Goal: Task Accomplishment & Management: Use online tool/utility

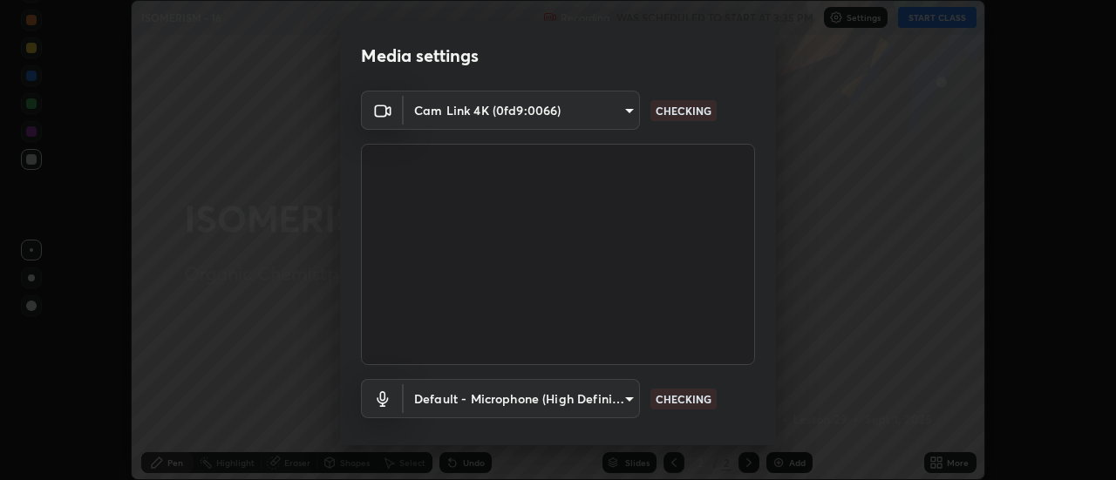
scroll to position [92, 0]
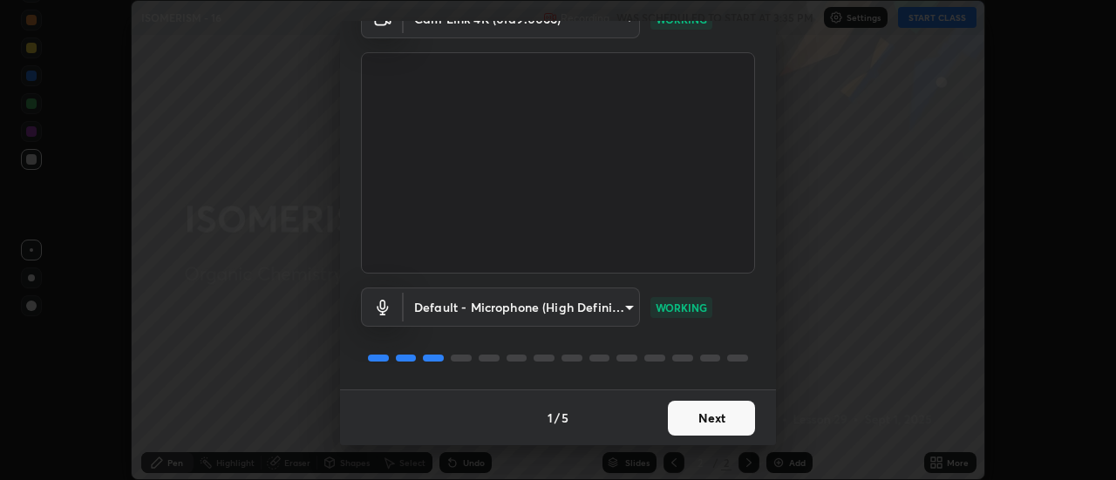
click at [703, 431] on button "Next" at bounding box center [711, 418] width 87 height 35
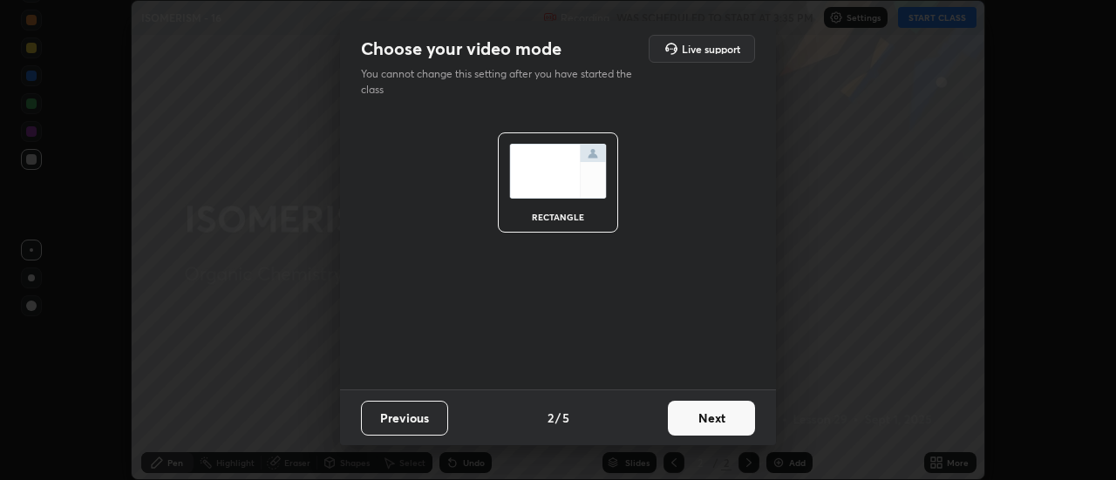
click at [723, 424] on button "Next" at bounding box center [711, 418] width 87 height 35
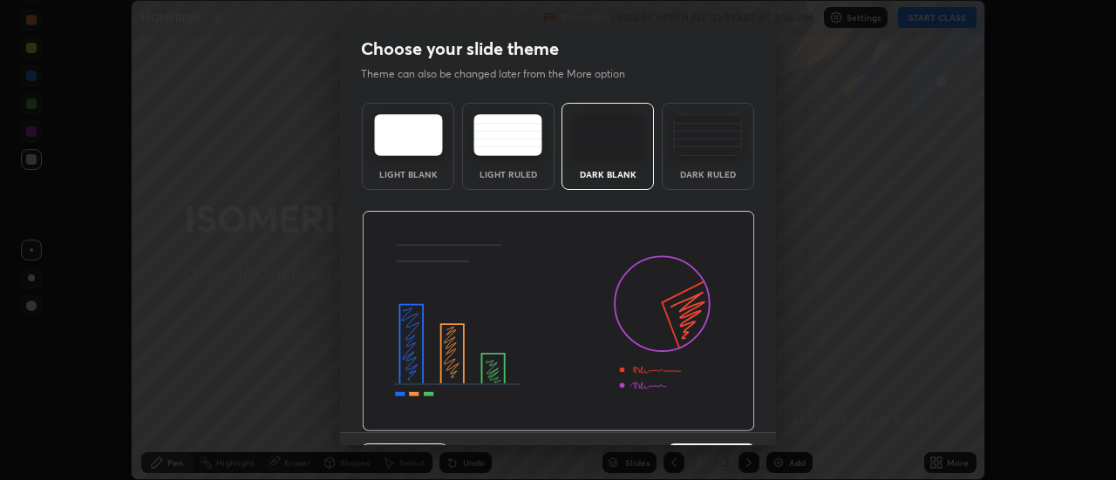
scroll to position [43, 0]
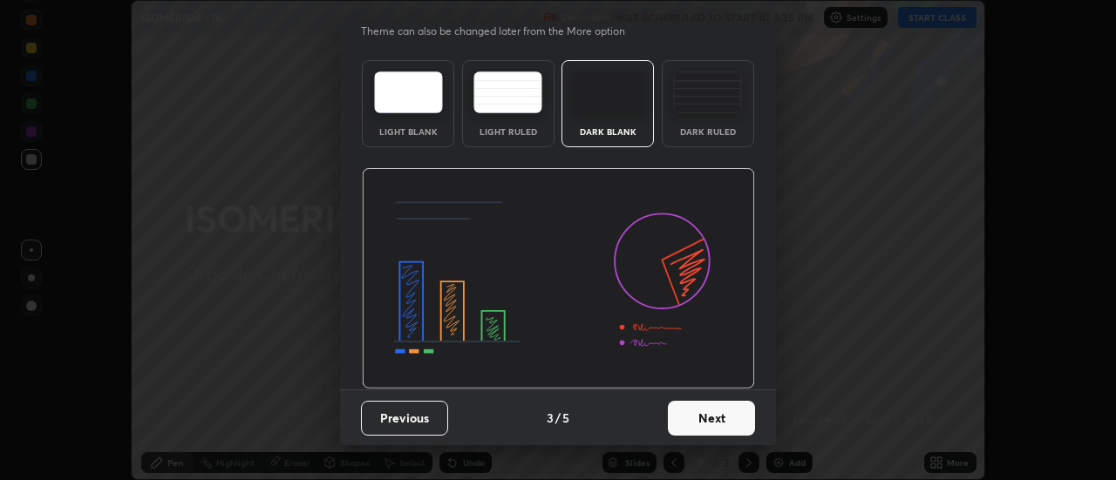
click at [709, 426] on button "Next" at bounding box center [711, 418] width 87 height 35
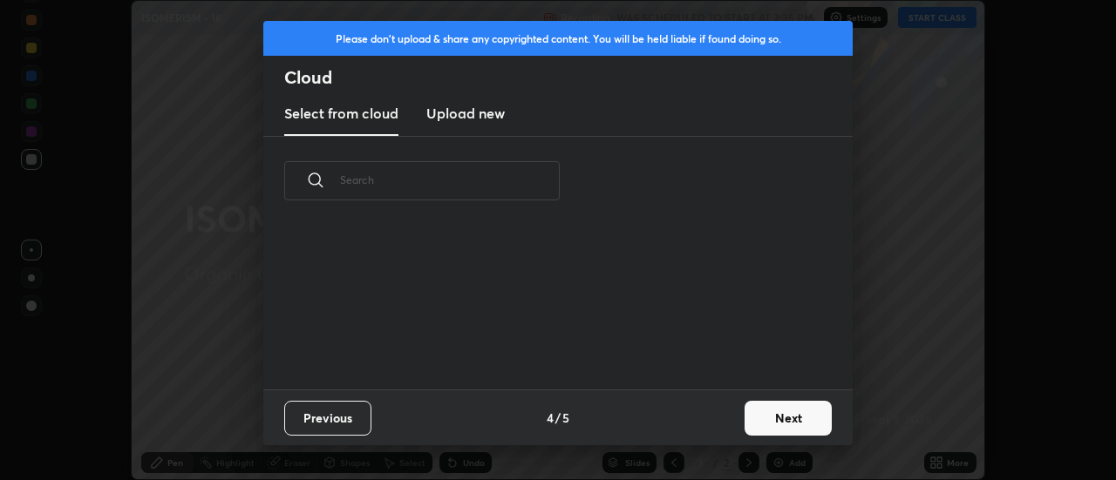
click at [769, 418] on button "Next" at bounding box center [787, 418] width 87 height 35
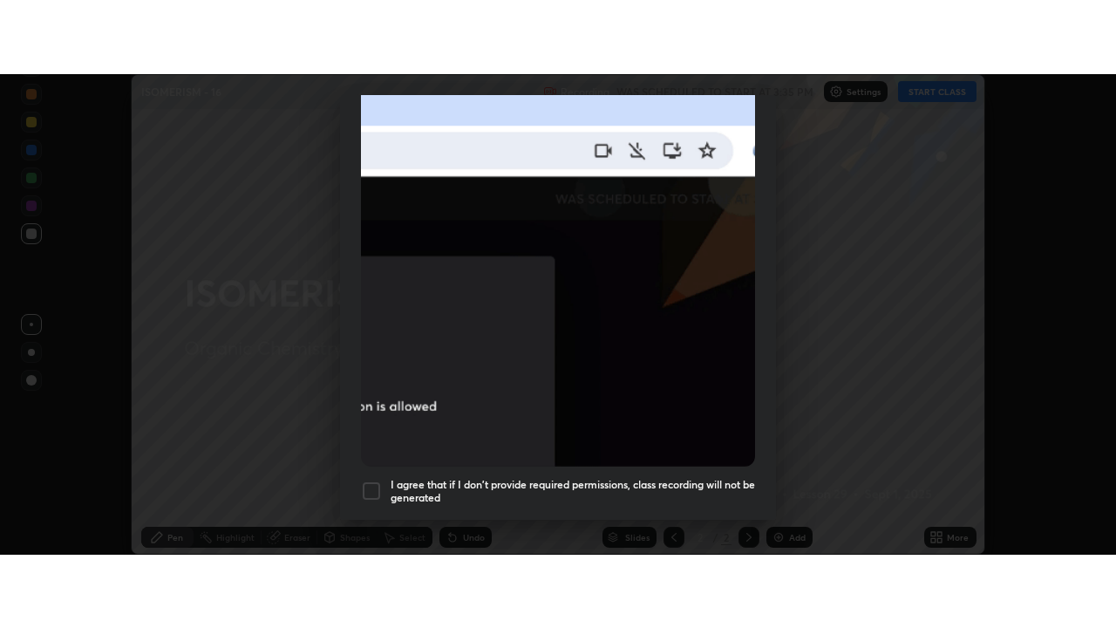
scroll to position [447, 0]
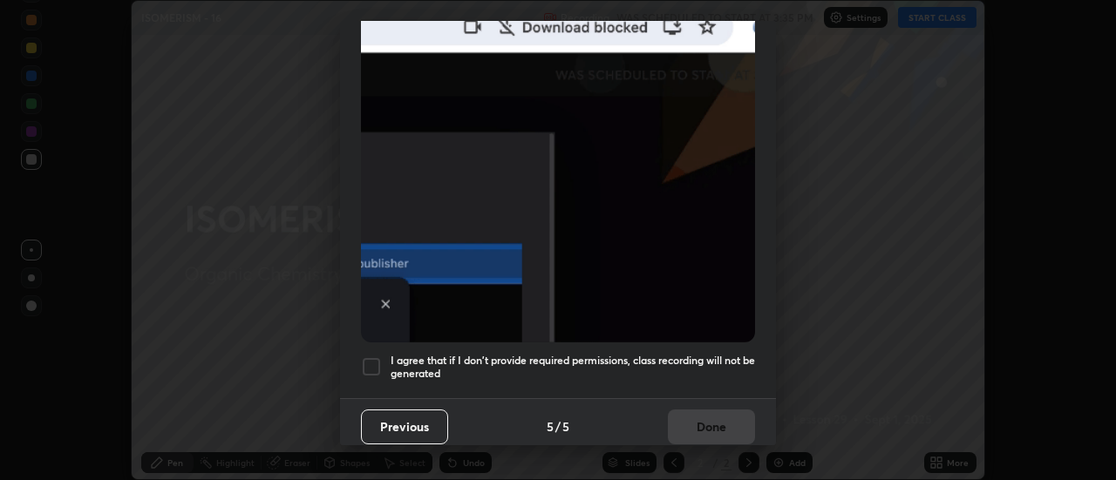
click at [364, 359] on div at bounding box center [371, 367] width 21 height 21
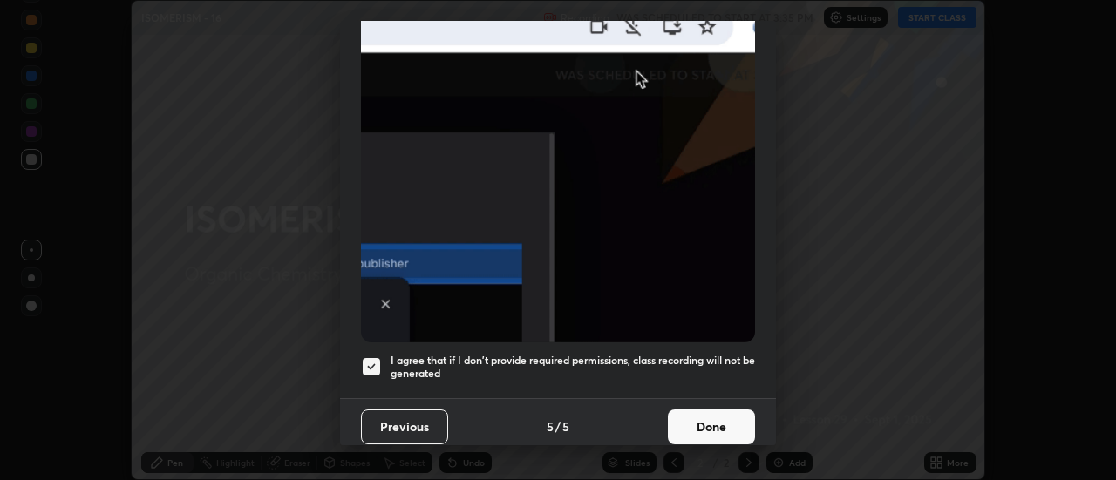
click at [694, 422] on button "Done" at bounding box center [711, 427] width 87 height 35
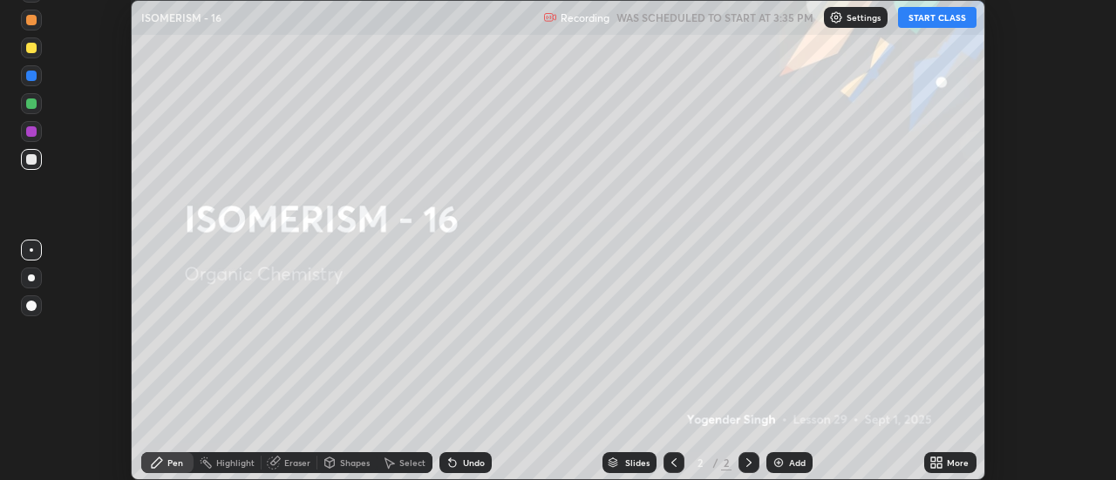
click at [934, 21] on button "START CLASS" at bounding box center [937, 17] width 78 height 21
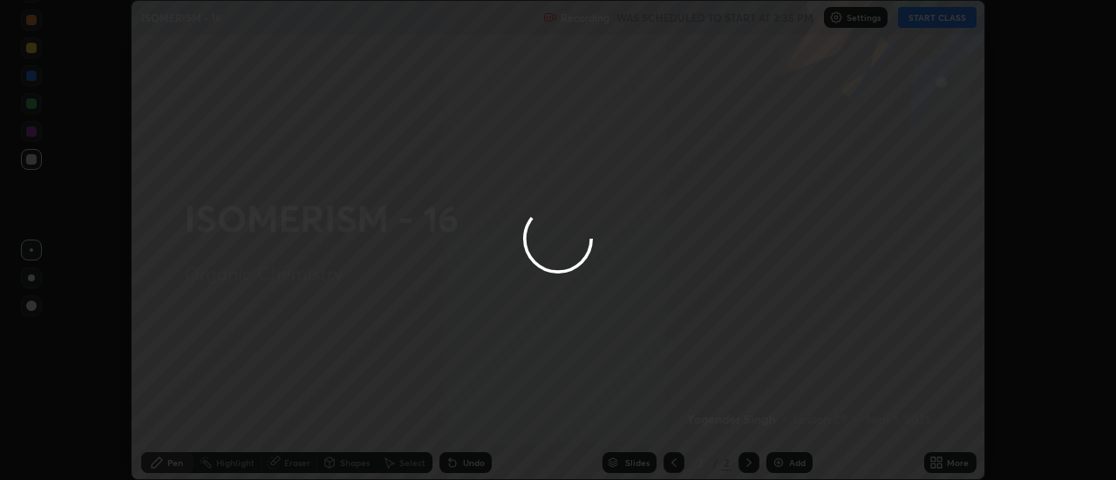
click at [937, 460] on div at bounding box center [558, 240] width 1116 height 480
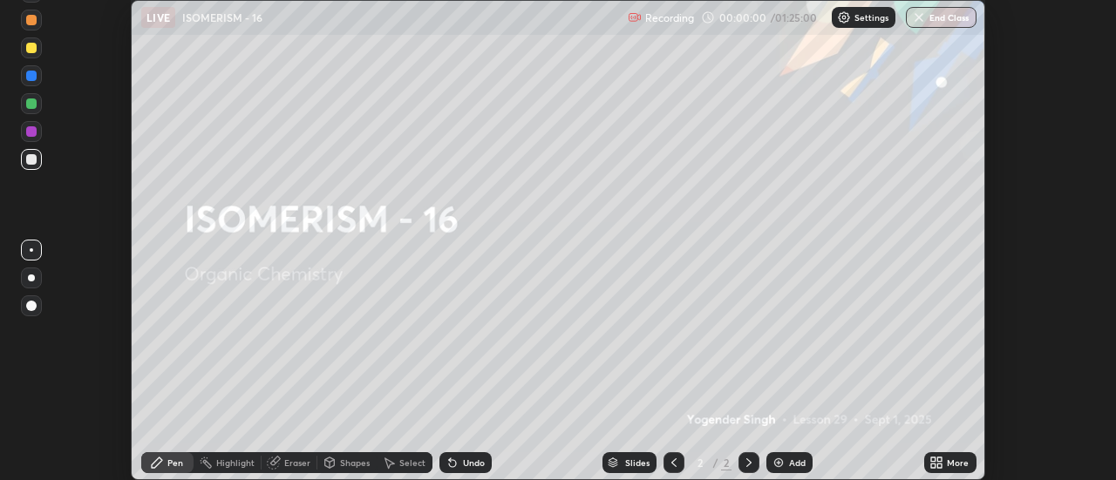
click at [935, 458] on icon at bounding box center [933, 460] width 4 height 4
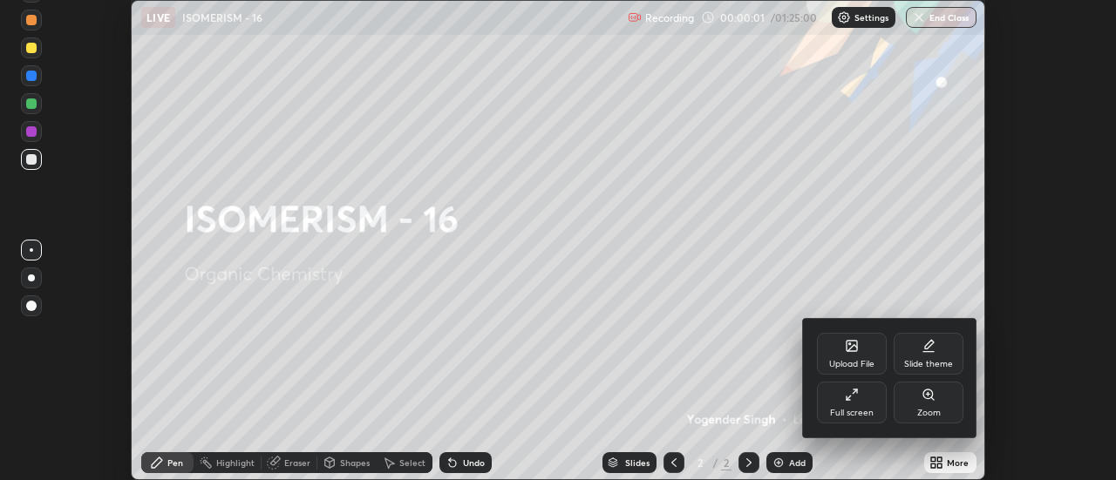
click at [934, 346] on icon at bounding box center [928, 346] width 14 height 14
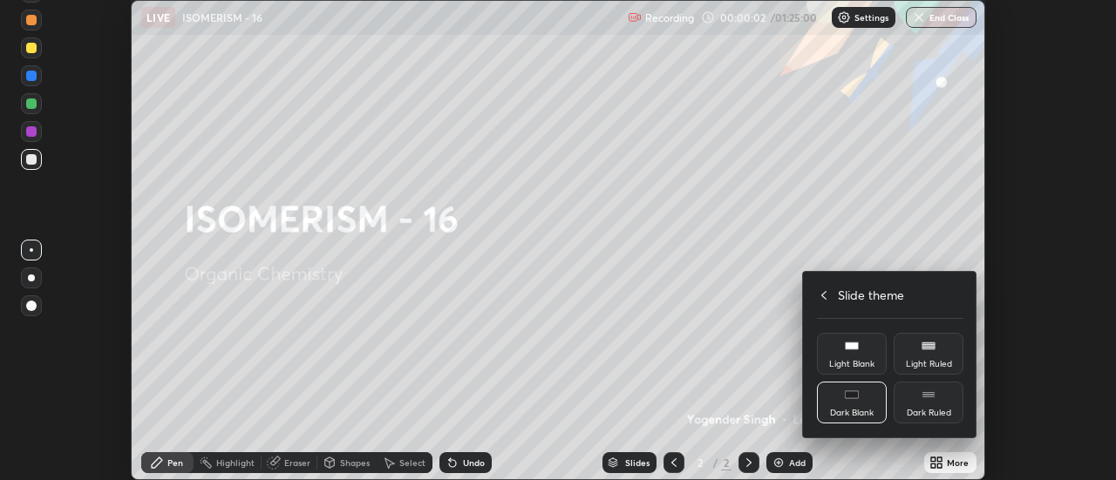
click at [946, 398] on div "Dark Ruled" at bounding box center [928, 403] width 70 height 42
click at [824, 295] on icon at bounding box center [824, 296] width 14 height 14
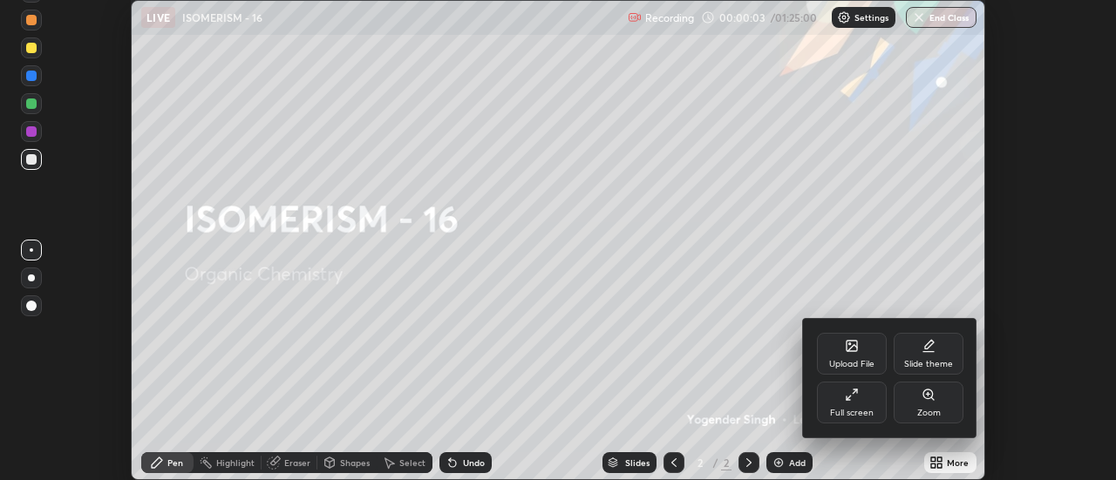
click at [856, 409] on div "Full screen" at bounding box center [852, 413] width 44 height 9
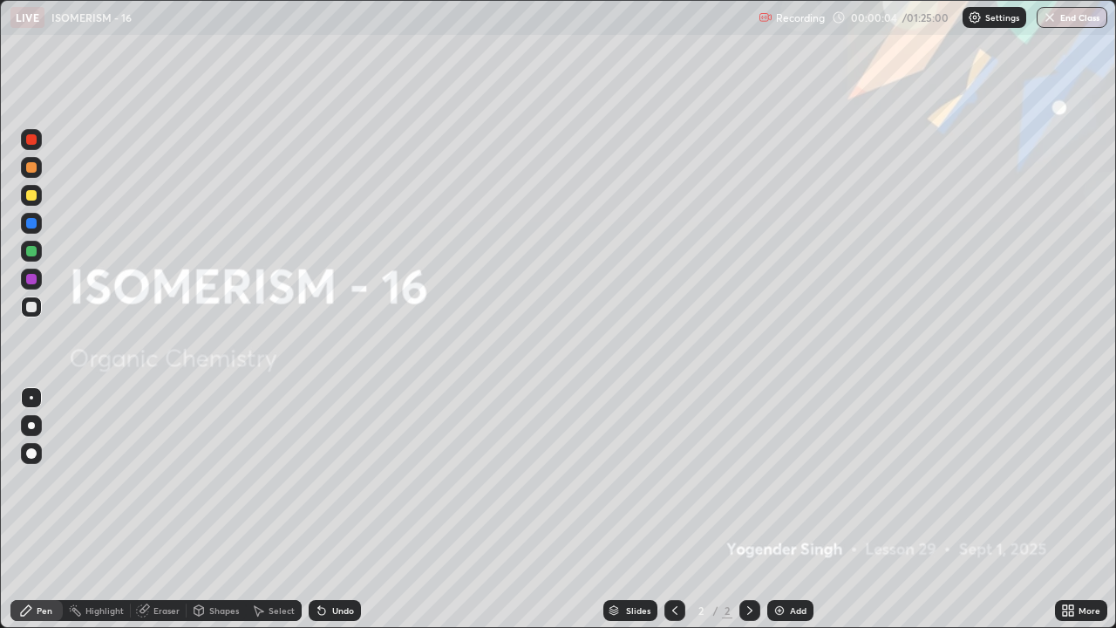
scroll to position [628, 1116]
click at [785, 479] on div "Add" at bounding box center [790, 610] width 46 height 21
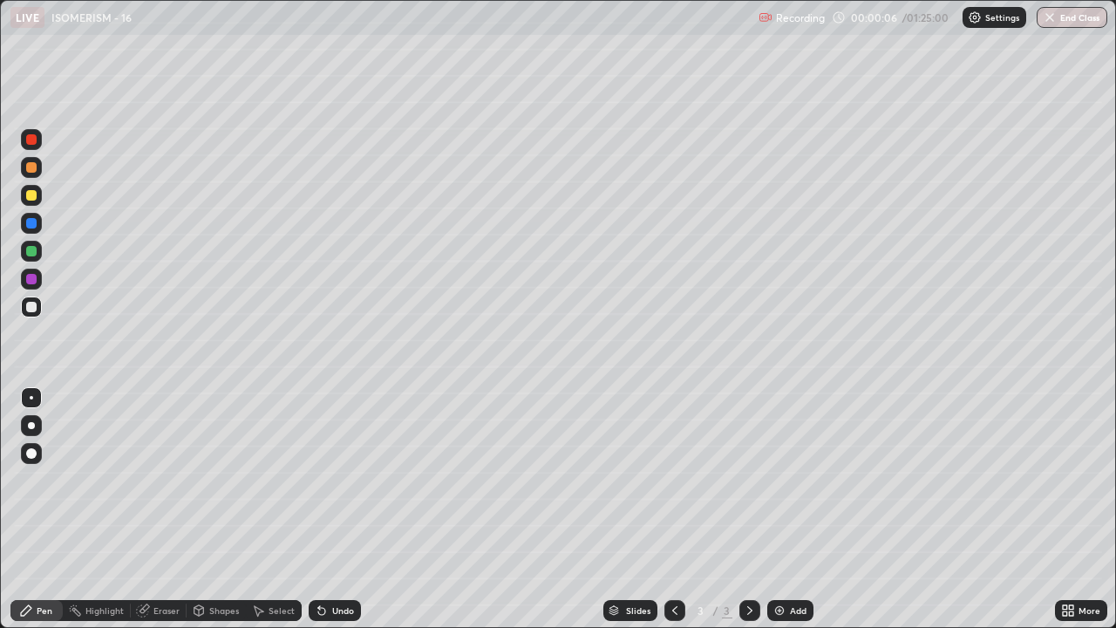
click at [31, 425] on div at bounding box center [31, 425] width 7 height 7
click at [323, 479] on icon at bounding box center [322, 610] width 14 height 14
click at [26, 202] on div at bounding box center [31, 195] width 21 height 21
click at [29, 172] on div at bounding box center [31, 167] width 10 height 10
click at [31, 253] on div at bounding box center [31, 251] width 10 height 10
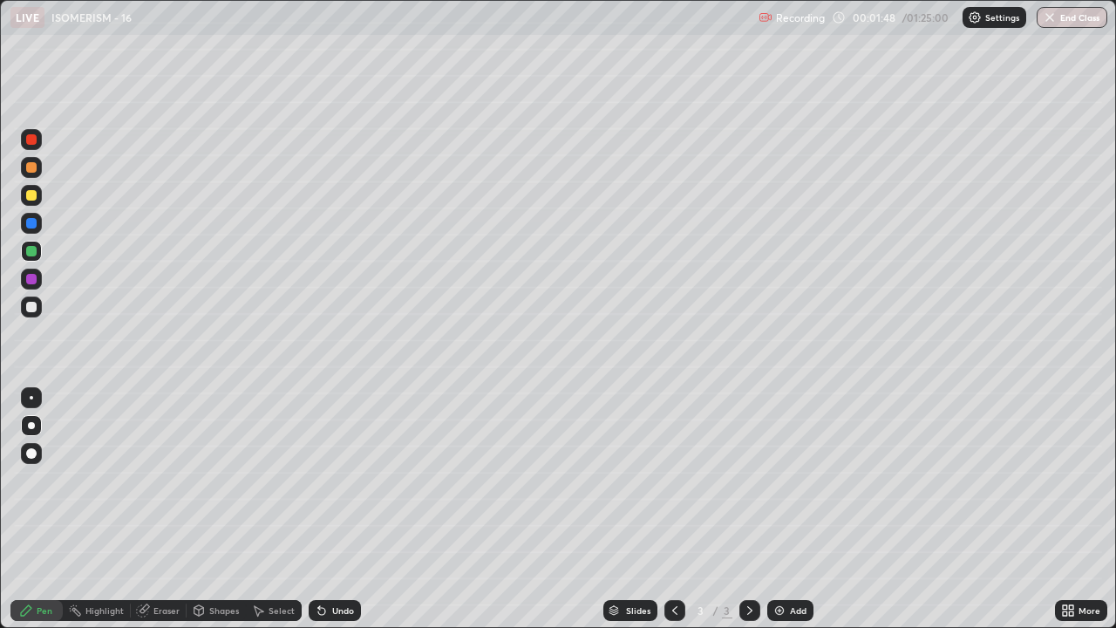
click at [33, 167] on div at bounding box center [31, 167] width 10 height 10
click at [34, 254] on div at bounding box center [31, 251] width 10 height 10
click at [35, 169] on div at bounding box center [31, 167] width 10 height 10
click at [32, 254] on div at bounding box center [31, 251] width 10 height 10
click at [96, 479] on div "Highlight" at bounding box center [104, 610] width 38 height 9
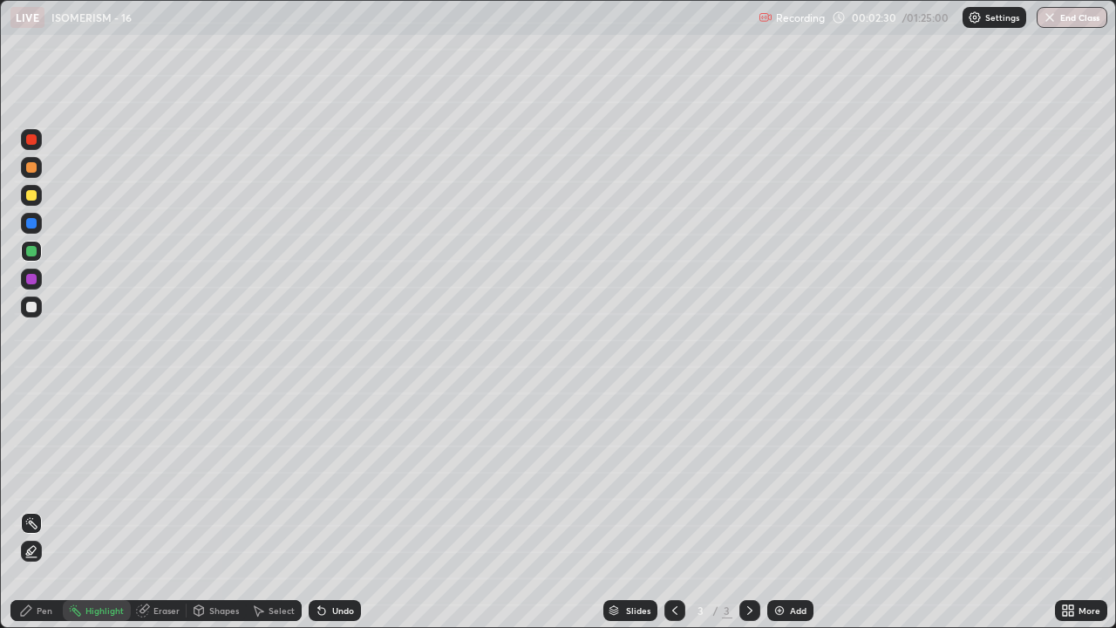
click at [32, 139] on div at bounding box center [31, 139] width 10 height 10
click at [41, 316] on div at bounding box center [31, 307] width 21 height 28
click at [32, 224] on div at bounding box center [31, 223] width 10 height 10
click at [24, 479] on icon at bounding box center [26, 610] width 10 height 10
click at [38, 309] on div at bounding box center [31, 306] width 21 height 21
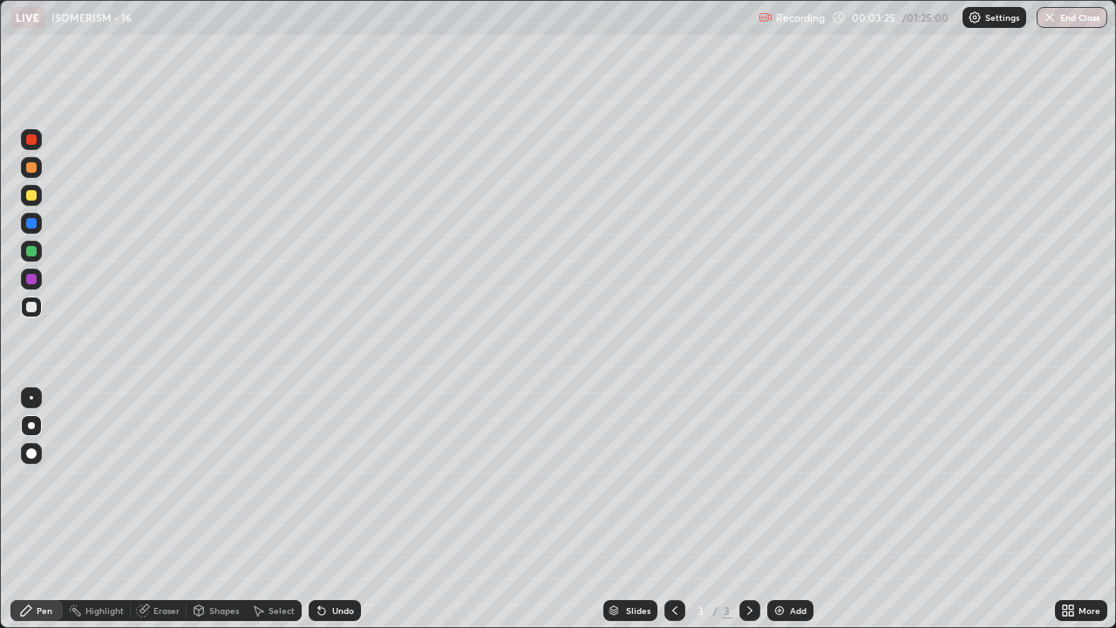
click at [340, 479] on div "Undo" at bounding box center [335, 610] width 52 height 21
click at [340, 479] on div "Undo" at bounding box center [343, 610] width 22 height 9
click at [344, 479] on div "Undo" at bounding box center [335, 610] width 52 height 21
click at [352, 479] on div "Undo" at bounding box center [331, 610] width 59 height 35
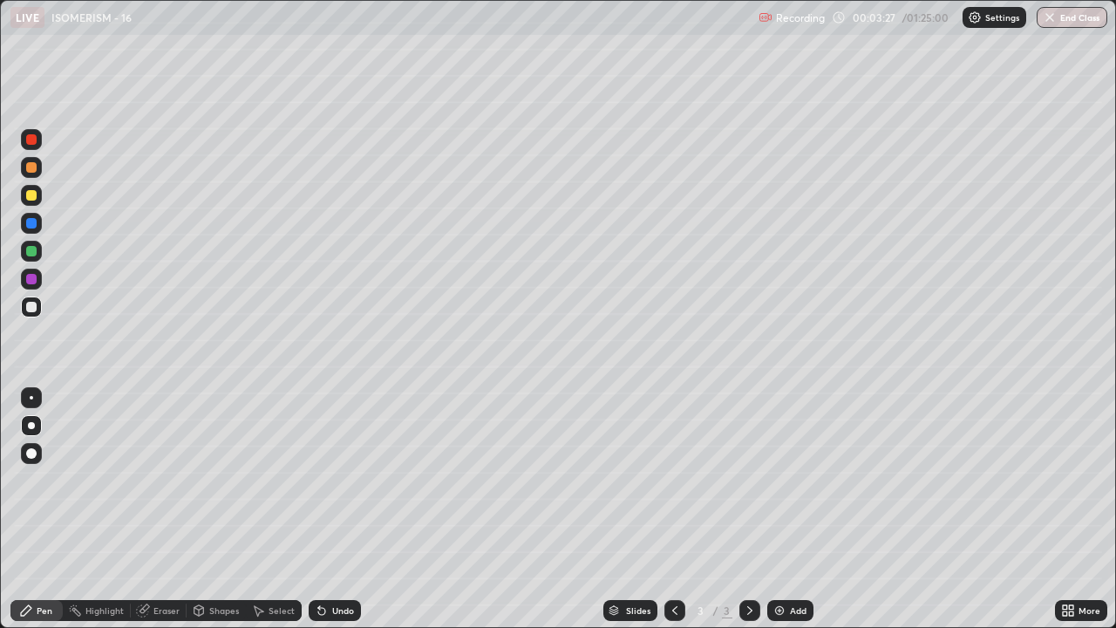
click at [350, 479] on div "Undo" at bounding box center [335, 610] width 52 height 21
click at [88, 479] on div "Highlight" at bounding box center [104, 610] width 38 height 9
click at [32, 195] on div at bounding box center [31, 195] width 10 height 10
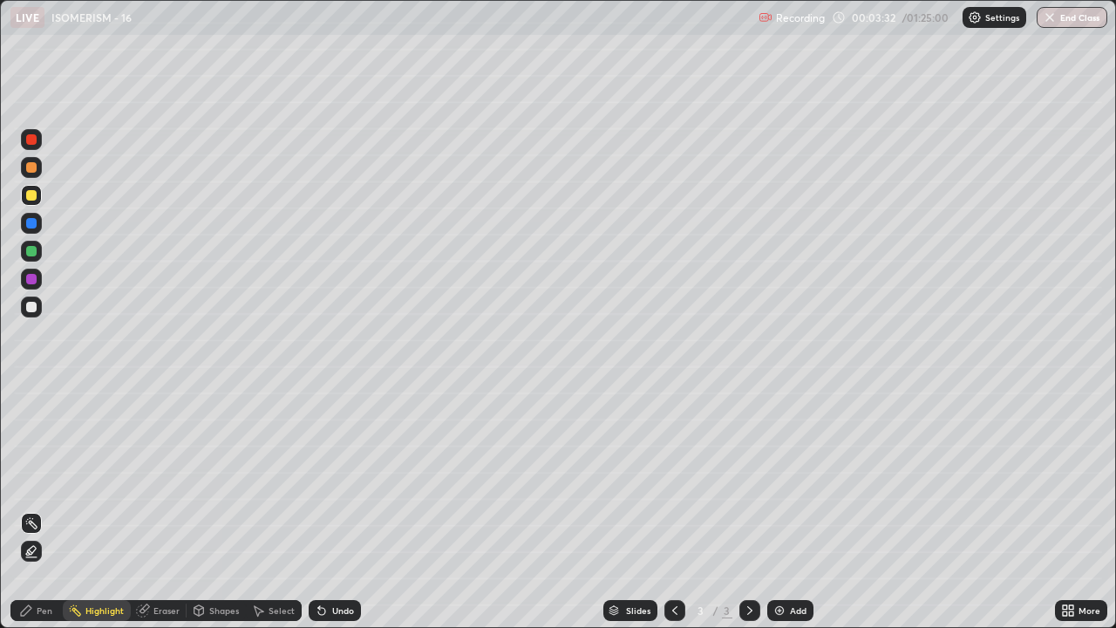
click at [34, 141] on div at bounding box center [31, 139] width 10 height 10
click at [31, 479] on icon at bounding box center [26, 610] width 14 height 14
click at [31, 306] on div at bounding box center [31, 307] width 10 height 10
click at [33, 282] on div at bounding box center [31, 279] width 10 height 10
click at [318, 479] on icon at bounding box center [321, 611] width 7 height 7
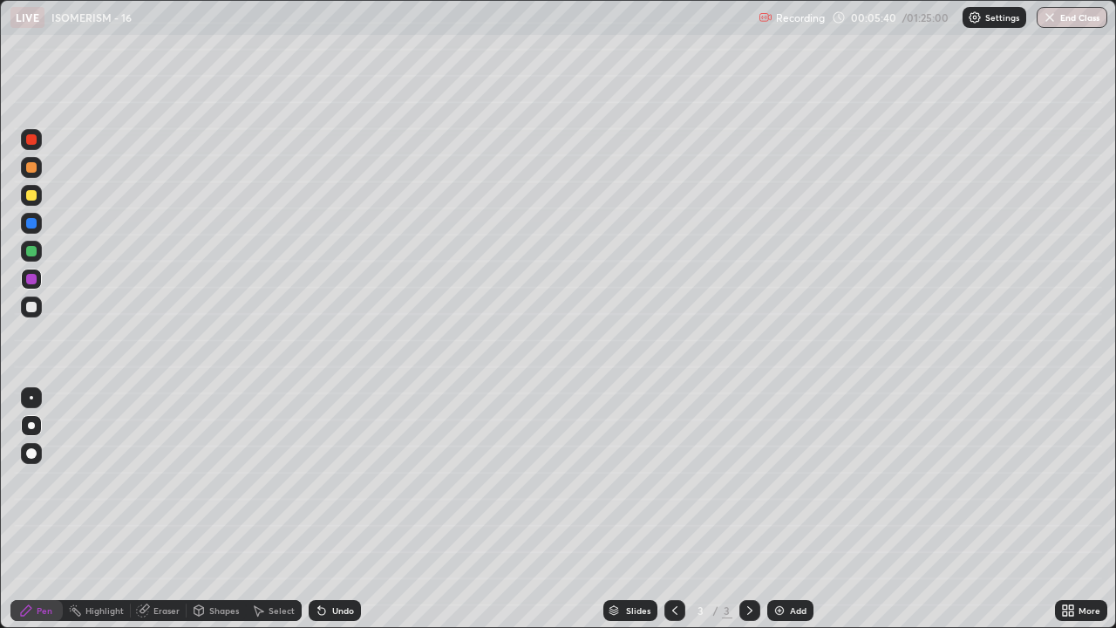
click at [99, 479] on div "Highlight" at bounding box center [104, 610] width 38 height 9
click at [320, 479] on icon at bounding box center [321, 611] width 7 height 7
click at [44, 479] on div "Pen" at bounding box center [45, 610] width 16 height 9
click at [30, 257] on div at bounding box center [31, 251] width 21 height 21
click at [31, 196] on div at bounding box center [31, 195] width 10 height 10
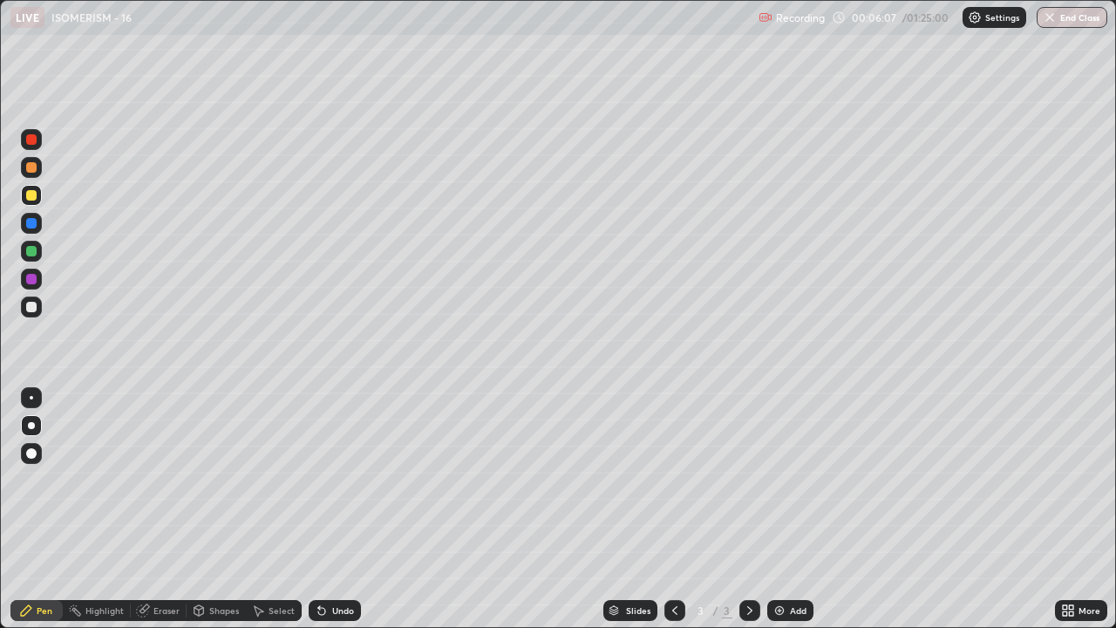
click at [325, 479] on icon at bounding box center [322, 610] width 14 height 14
click at [95, 479] on div "Highlight" at bounding box center [104, 610] width 38 height 9
click at [42, 479] on div "Pen" at bounding box center [45, 610] width 16 height 9
click at [37, 306] on div at bounding box center [31, 306] width 21 height 21
click at [161, 479] on div "Eraser" at bounding box center [166, 610] width 26 height 9
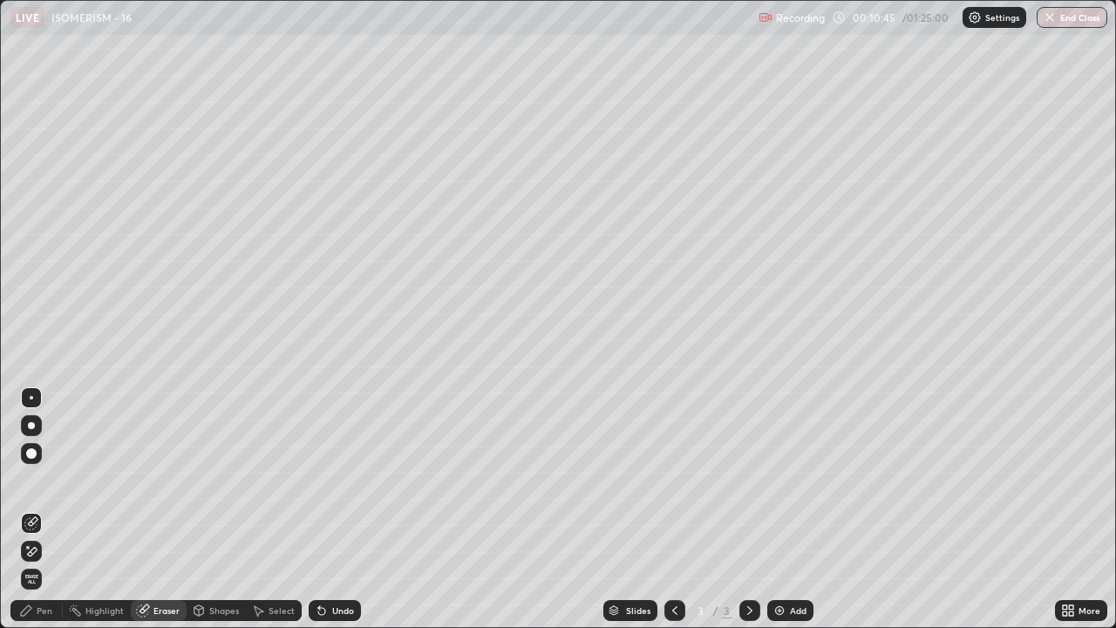
click at [37, 479] on div "Pen" at bounding box center [45, 610] width 16 height 9
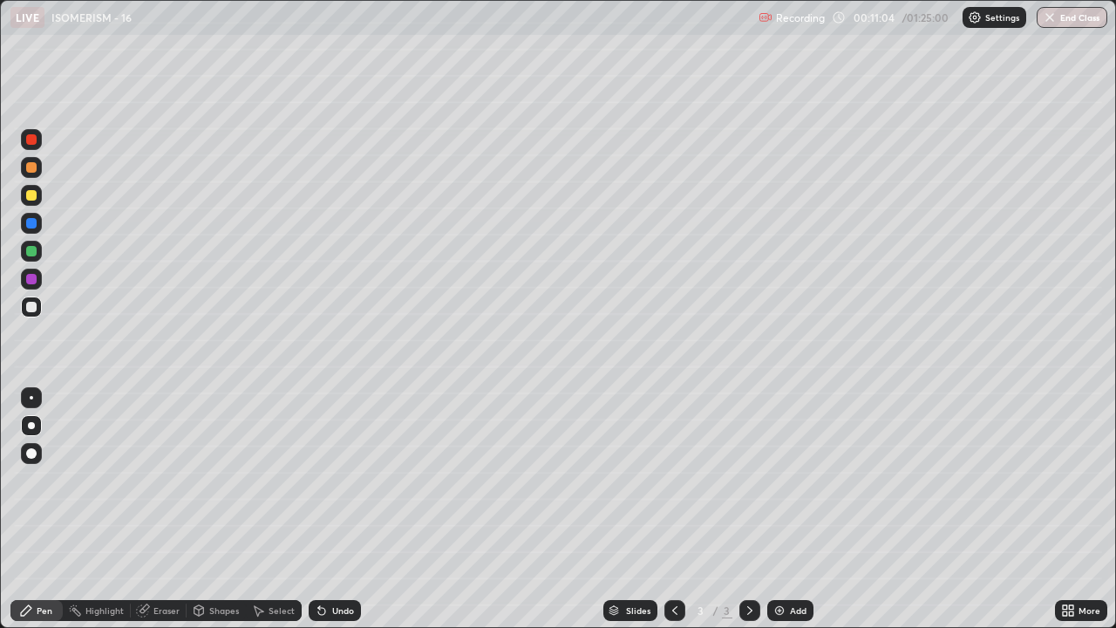
click at [35, 197] on div at bounding box center [31, 195] width 10 height 10
click at [336, 479] on div "Undo" at bounding box center [343, 610] width 22 height 9
click at [343, 479] on div "Undo" at bounding box center [335, 610] width 52 height 21
click at [38, 283] on div at bounding box center [31, 278] width 21 height 21
click at [28, 302] on div at bounding box center [31, 307] width 10 height 10
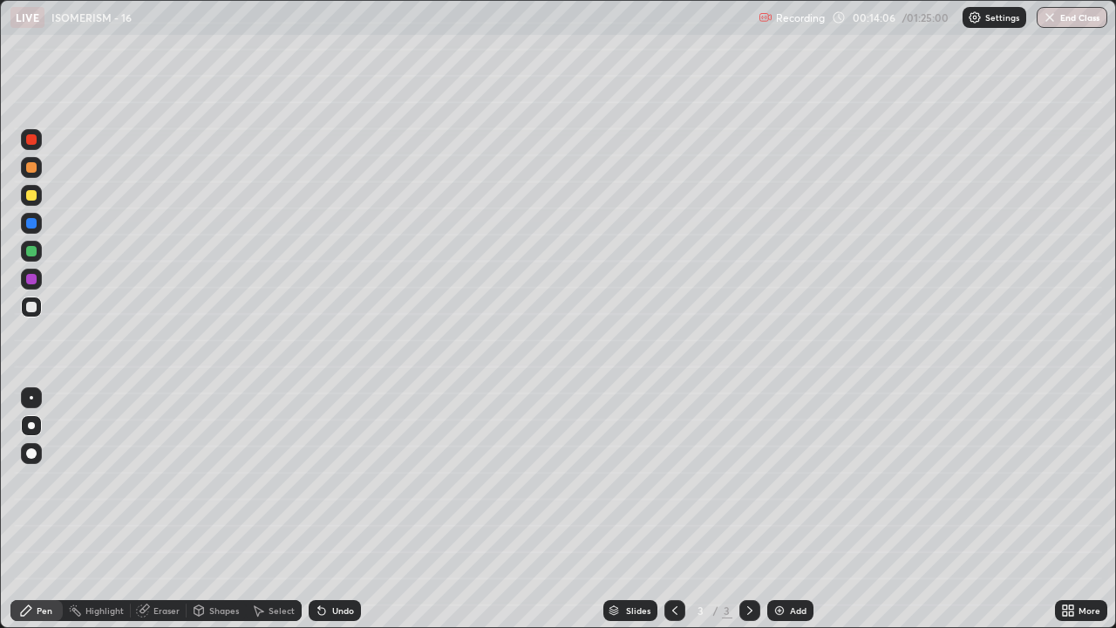
click at [38, 202] on div at bounding box center [31, 195] width 21 height 21
click at [97, 479] on div "Highlight" at bounding box center [104, 610] width 38 height 9
click at [323, 479] on icon at bounding box center [322, 610] width 14 height 14
click at [319, 479] on icon at bounding box center [321, 611] width 7 height 7
click at [36, 479] on div "Pen" at bounding box center [36, 610] width 52 height 21
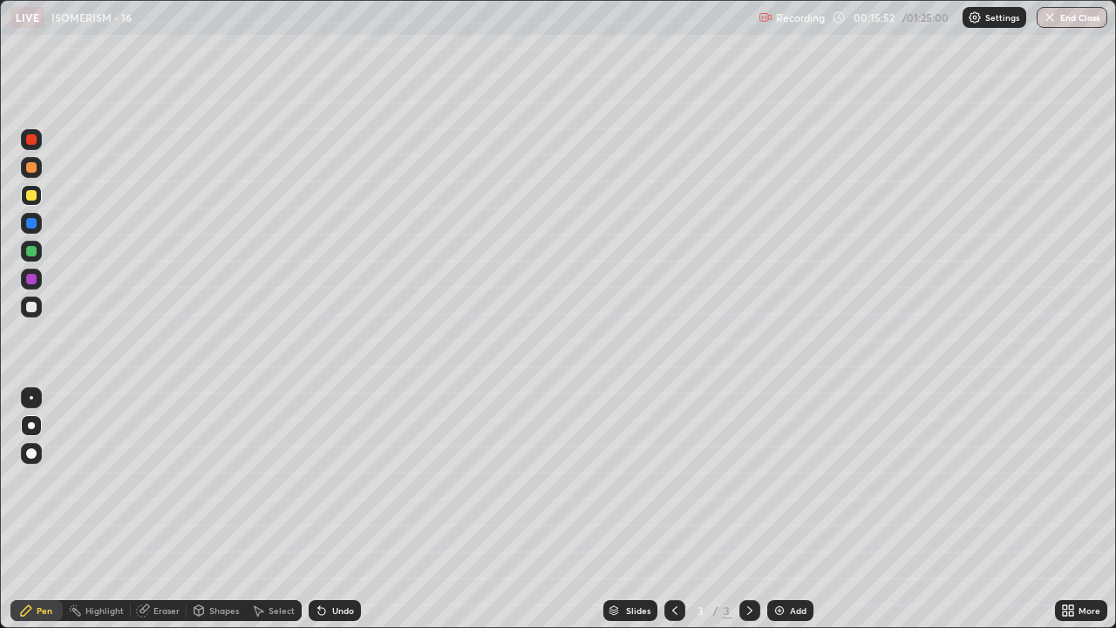
click at [31, 311] on div at bounding box center [31, 307] width 10 height 10
click at [31, 196] on div at bounding box center [31, 195] width 10 height 10
click at [32, 172] on div at bounding box center [31, 167] width 10 height 10
click at [329, 479] on div "Undo" at bounding box center [335, 610] width 52 height 21
click at [332, 479] on div "Undo" at bounding box center [343, 610] width 22 height 9
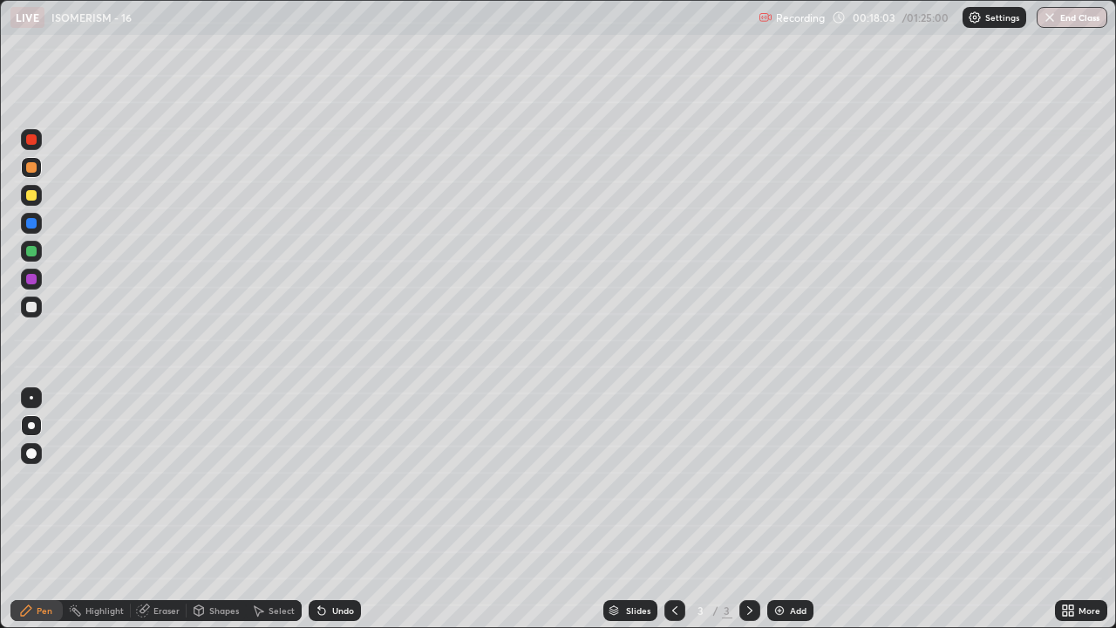
click at [333, 479] on div "Undo" at bounding box center [343, 610] width 22 height 9
click at [336, 479] on div "Undo" at bounding box center [343, 610] width 22 height 9
click at [344, 479] on div "Undo" at bounding box center [343, 610] width 22 height 9
click at [347, 479] on div "Undo" at bounding box center [343, 610] width 22 height 9
click at [350, 479] on div "Undo" at bounding box center [335, 610] width 52 height 21
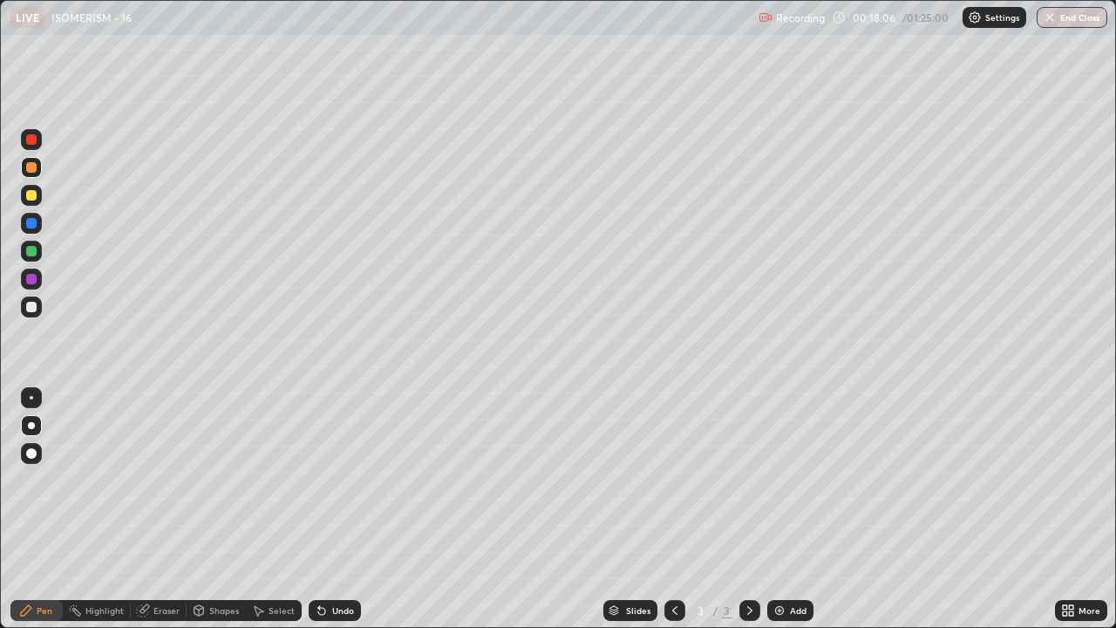
click at [352, 479] on div "Undo" at bounding box center [335, 610] width 52 height 21
click at [353, 479] on div "Undo" at bounding box center [335, 610] width 52 height 21
click at [354, 479] on div "Undo" at bounding box center [335, 610] width 52 height 21
click at [30, 311] on div at bounding box center [31, 307] width 10 height 10
click at [778, 479] on img at bounding box center [779, 610] width 14 height 14
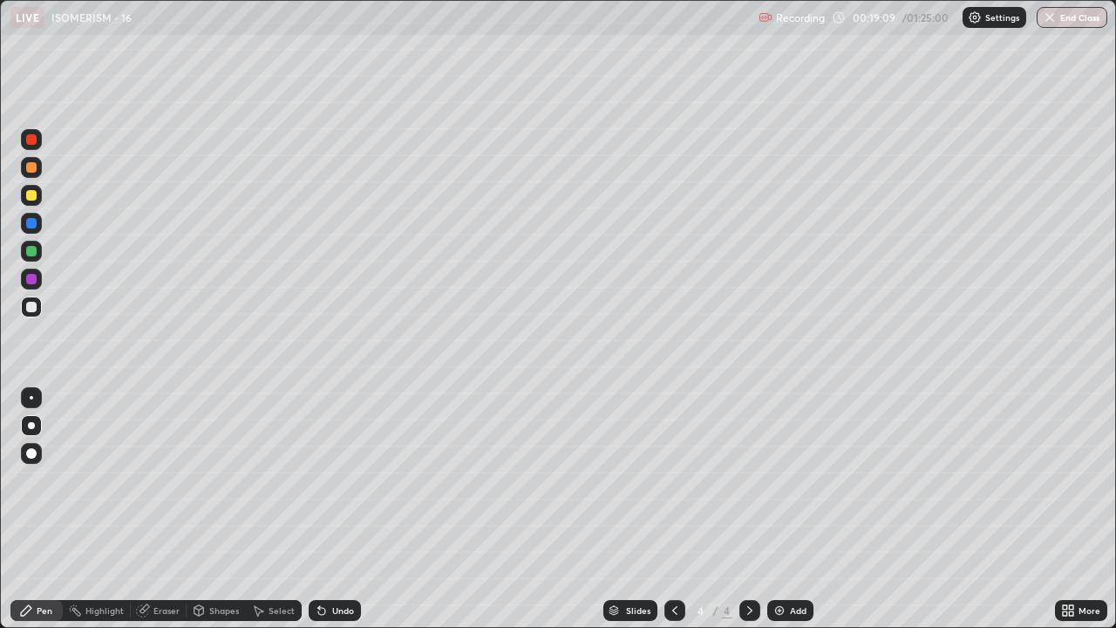
click at [24, 311] on div at bounding box center [31, 306] width 21 height 21
click at [31, 252] on div at bounding box center [31, 251] width 10 height 10
click at [34, 196] on div at bounding box center [31, 195] width 10 height 10
click at [318, 479] on icon at bounding box center [321, 611] width 7 height 7
click at [32, 169] on div at bounding box center [31, 167] width 10 height 10
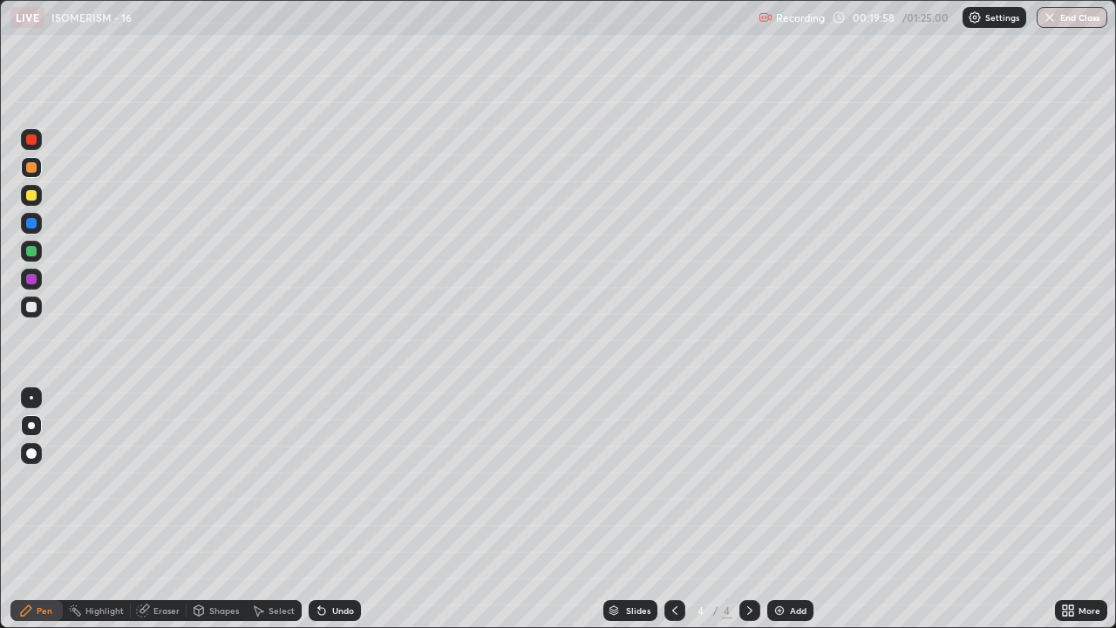
click at [33, 311] on div at bounding box center [31, 307] width 10 height 10
click at [673, 479] on icon at bounding box center [675, 610] width 14 height 14
click at [31, 313] on div at bounding box center [31, 306] width 21 height 21
click at [28, 275] on div at bounding box center [31, 279] width 10 height 10
click at [332, 479] on div "Undo" at bounding box center [343, 610] width 22 height 9
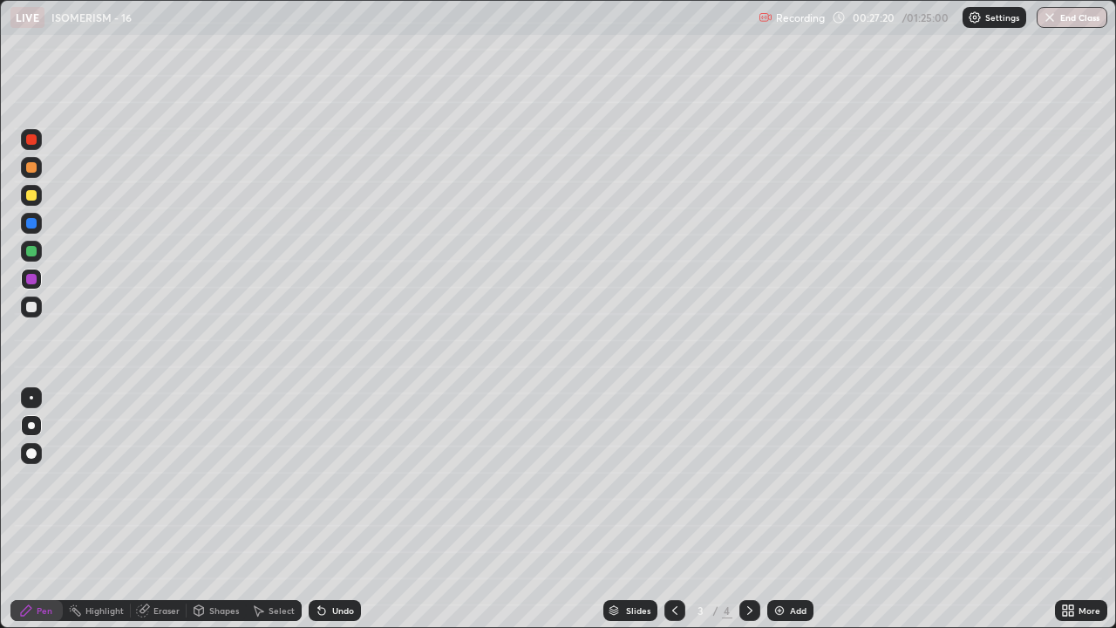
click at [747, 479] on icon at bounding box center [750, 610] width 14 height 14
click at [25, 313] on div at bounding box center [31, 306] width 21 height 21
click at [325, 479] on icon at bounding box center [322, 610] width 14 height 14
click at [323, 479] on icon at bounding box center [322, 610] width 14 height 14
click at [325, 479] on icon at bounding box center [322, 610] width 14 height 14
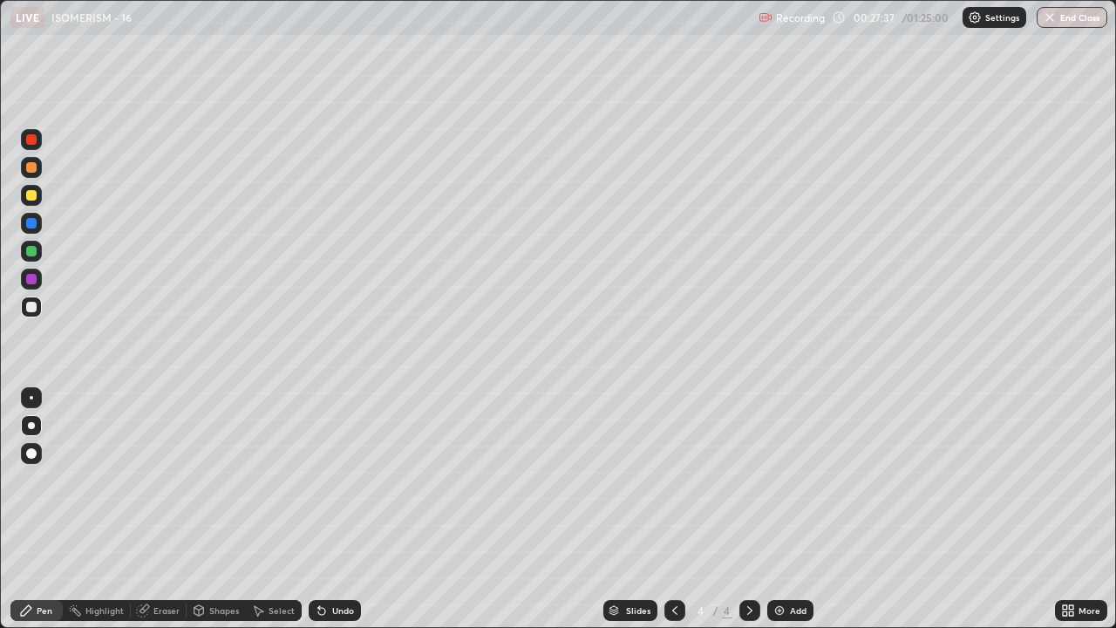
click at [329, 479] on div "Undo" at bounding box center [335, 610] width 52 height 21
click at [327, 479] on div "Undo" at bounding box center [335, 610] width 52 height 21
click at [34, 282] on div at bounding box center [31, 279] width 10 height 10
click at [31, 302] on div at bounding box center [31, 307] width 10 height 10
click at [221, 479] on div "Shapes" at bounding box center [224, 610] width 30 height 9
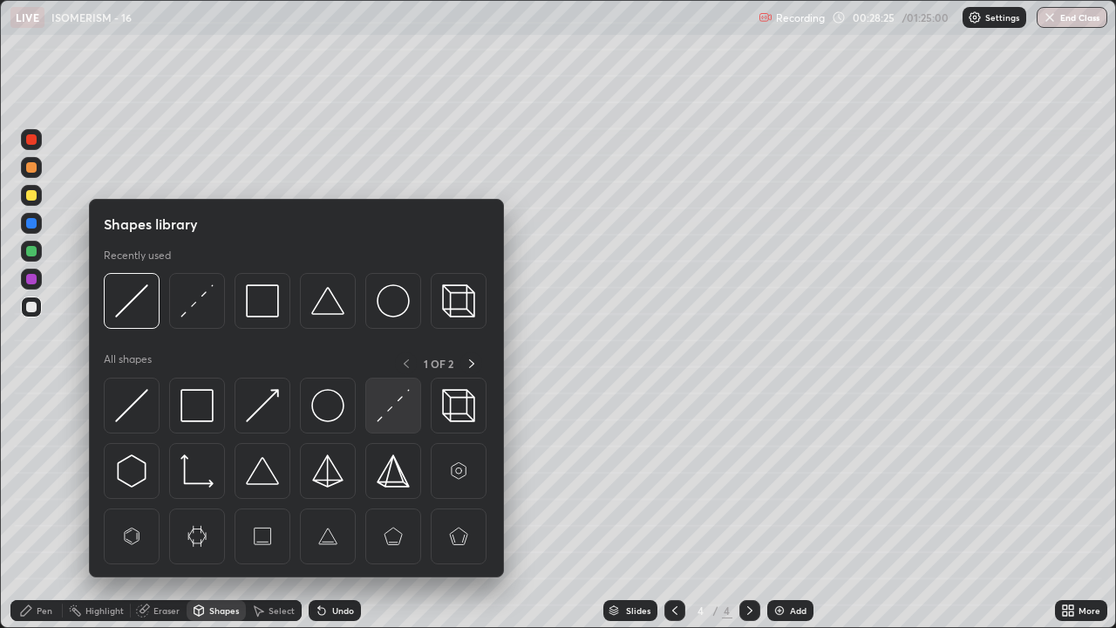
click at [378, 412] on img at bounding box center [393, 405] width 33 height 33
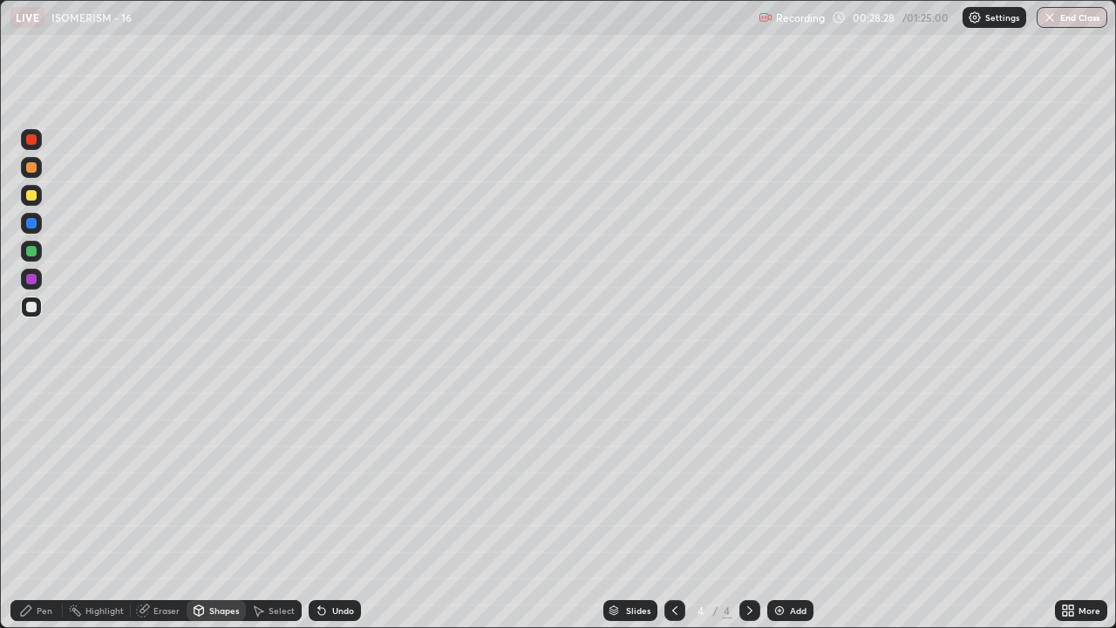
click at [318, 479] on icon at bounding box center [319, 607] width 2 height 2
click at [318, 479] on icon at bounding box center [321, 611] width 7 height 7
click at [325, 479] on div "Undo" at bounding box center [335, 610] width 52 height 21
click at [35, 479] on div "Pen" at bounding box center [36, 610] width 52 height 21
click at [35, 197] on div at bounding box center [31, 195] width 10 height 10
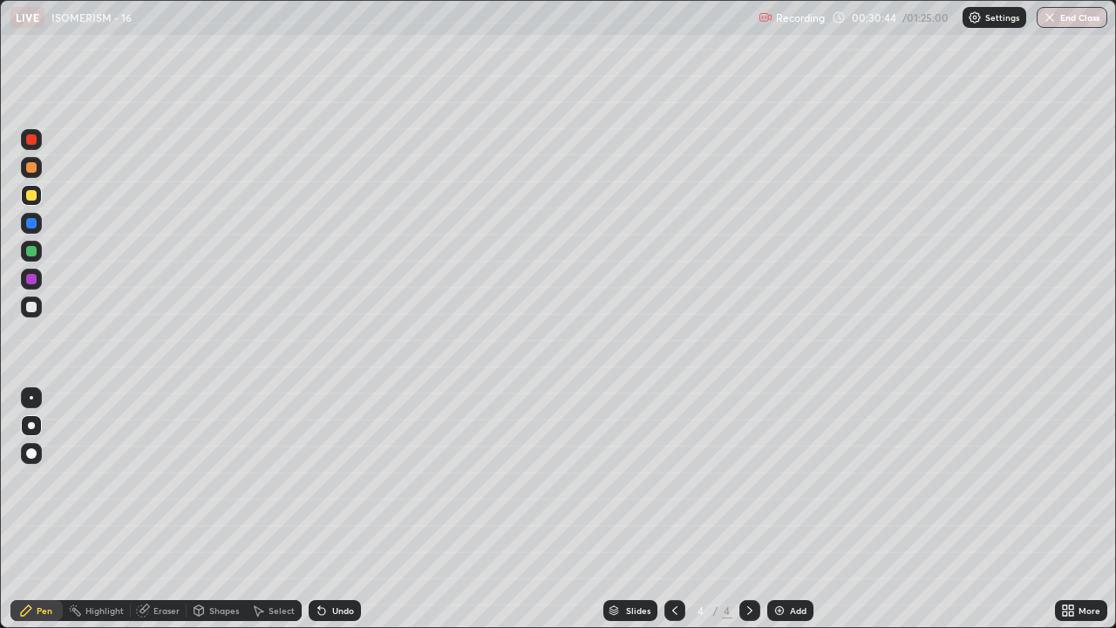
click at [30, 307] on div at bounding box center [31, 307] width 10 height 10
click at [333, 479] on div "Undo" at bounding box center [343, 610] width 22 height 9
click at [671, 479] on icon at bounding box center [675, 610] width 14 height 14
click at [748, 479] on icon at bounding box center [750, 610] width 14 height 14
click at [34, 248] on div at bounding box center [31, 251] width 10 height 10
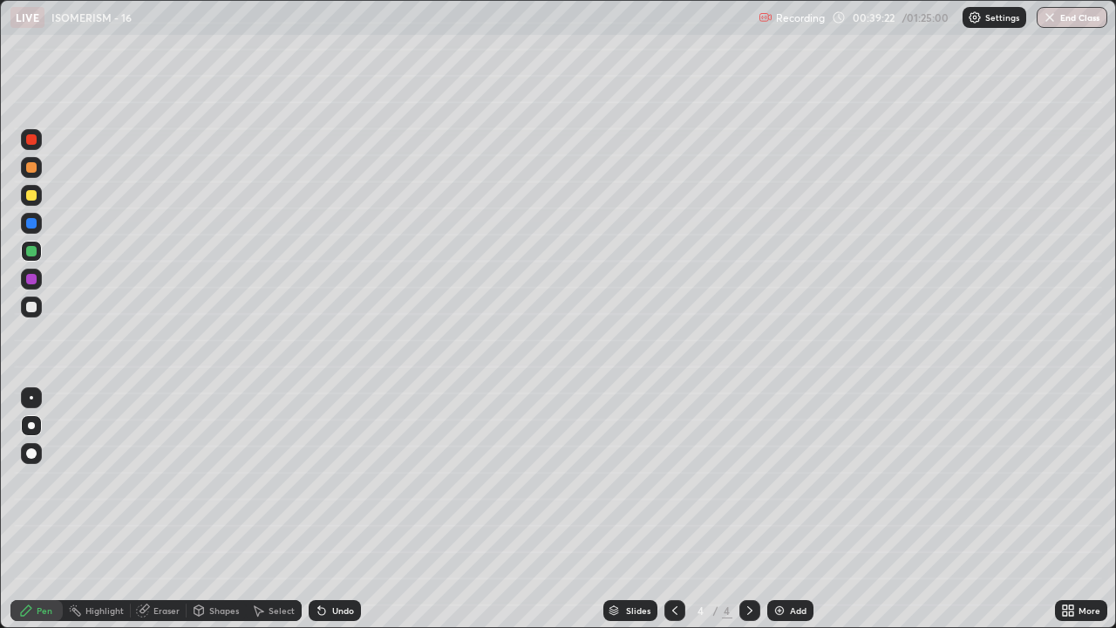
click at [32, 194] on div at bounding box center [31, 195] width 10 height 10
click at [782, 479] on img at bounding box center [779, 610] width 14 height 14
click at [30, 314] on div at bounding box center [31, 306] width 21 height 21
click at [29, 194] on div at bounding box center [31, 195] width 10 height 10
click at [28, 310] on div at bounding box center [31, 307] width 10 height 10
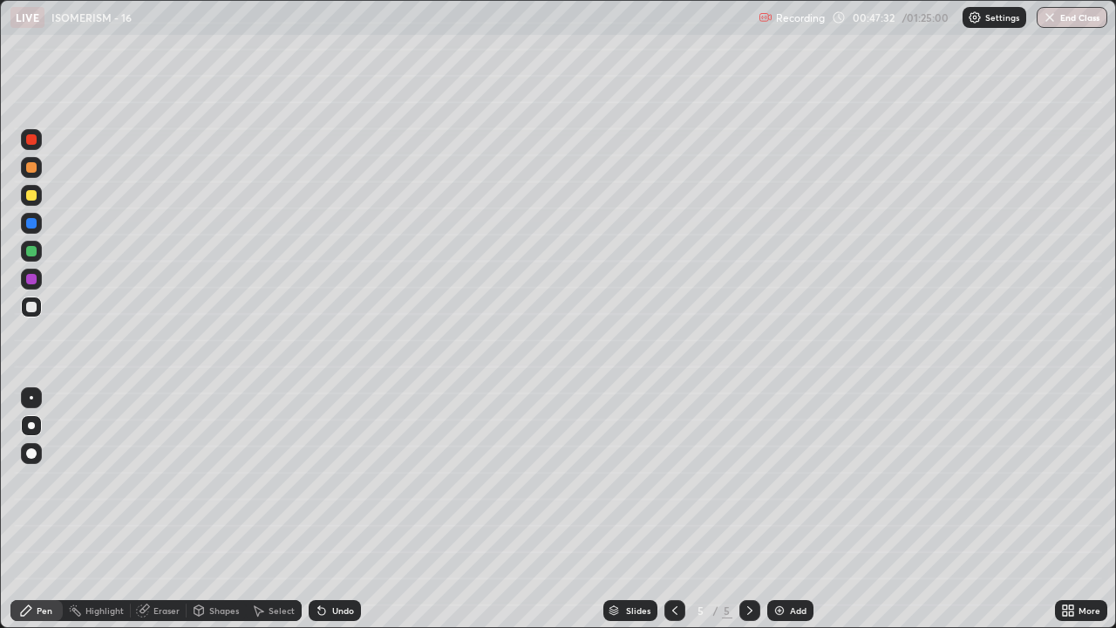
click at [332, 479] on div "Undo" at bounding box center [343, 610] width 22 height 9
click at [31, 224] on div at bounding box center [31, 223] width 10 height 10
click at [33, 309] on div at bounding box center [31, 307] width 10 height 10
click at [31, 280] on div at bounding box center [31, 279] width 10 height 10
click at [27, 197] on div at bounding box center [31, 195] width 10 height 10
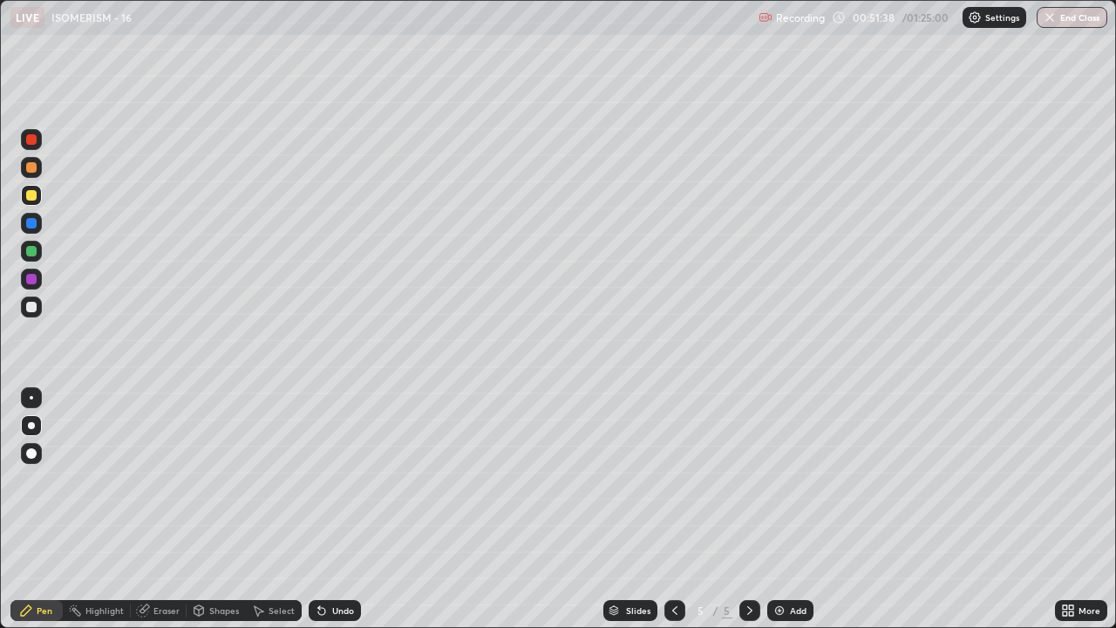
click at [29, 171] on div at bounding box center [31, 167] width 10 height 10
click at [30, 309] on div at bounding box center [31, 307] width 10 height 10
click at [31, 278] on div at bounding box center [31, 279] width 10 height 10
click at [31, 311] on div at bounding box center [31, 307] width 10 height 10
click at [22, 315] on div at bounding box center [31, 307] width 21 height 28
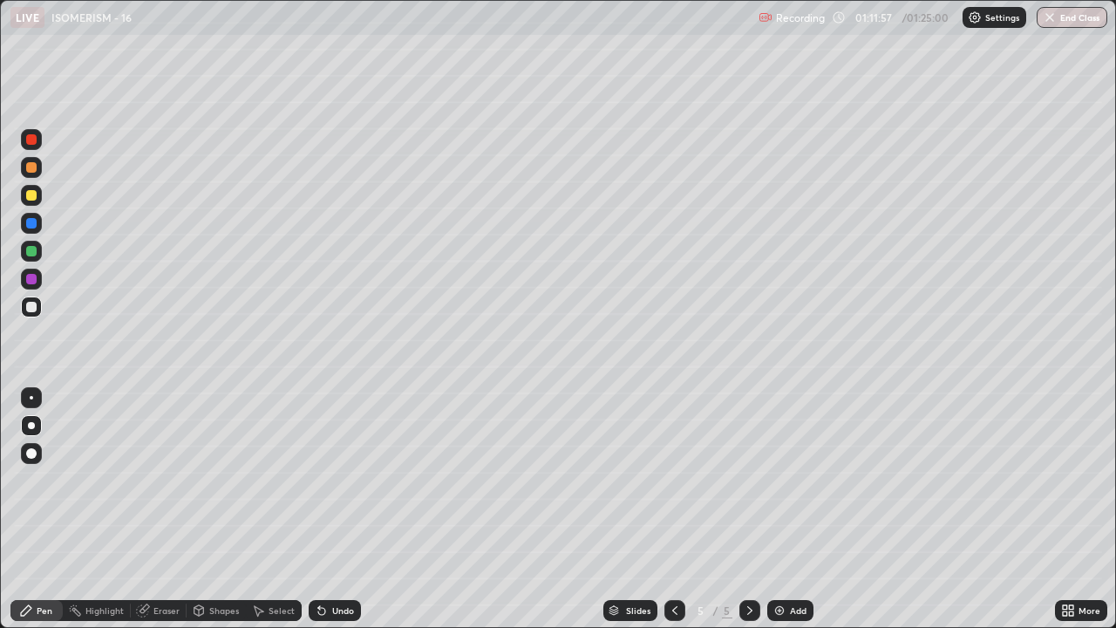
click at [32, 223] on div at bounding box center [31, 223] width 10 height 10
click at [783, 479] on img at bounding box center [779, 610] width 14 height 14
click at [26, 308] on div at bounding box center [31, 307] width 10 height 10
click at [339, 479] on div "Undo" at bounding box center [343, 610] width 22 height 9
click at [336, 479] on div "Undo" at bounding box center [343, 610] width 22 height 9
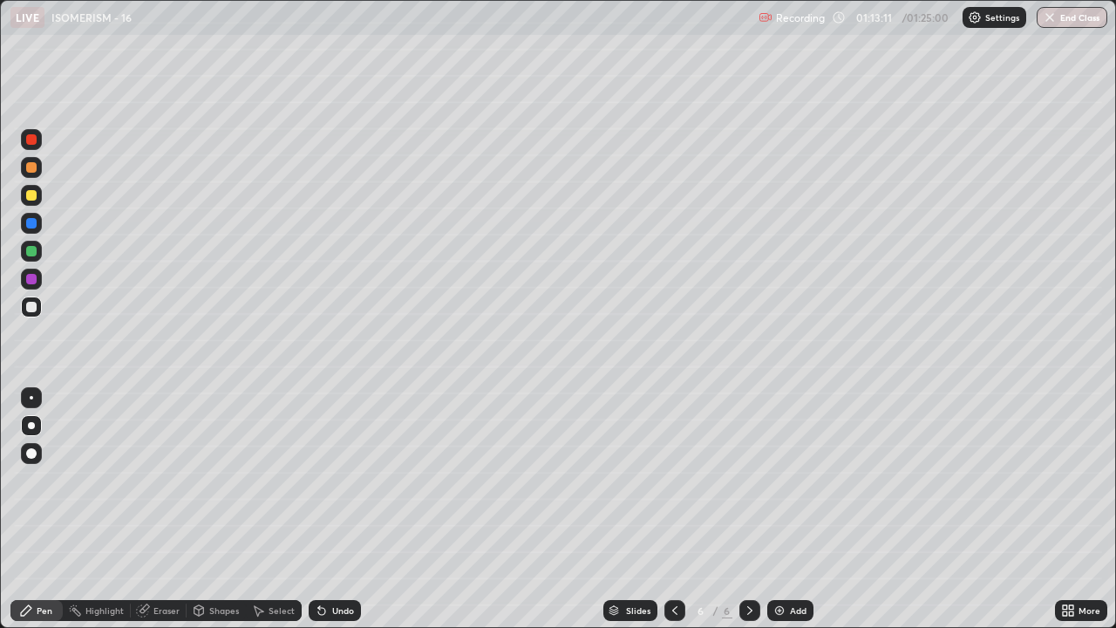
click at [335, 479] on div "Undo" at bounding box center [343, 610] width 22 height 9
click at [334, 479] on div "Undo" at bounding box center [343, 610] width 22 height 9
click at [682, 479] on div at bounding box center [674, 610] width 21 height 21
click at [748, 479] on icon at bounding box center [750, 610] width 14 height 14
click at [1069, 20] on button "End Class" at bounding box center [1072, 17] width 69 height 21
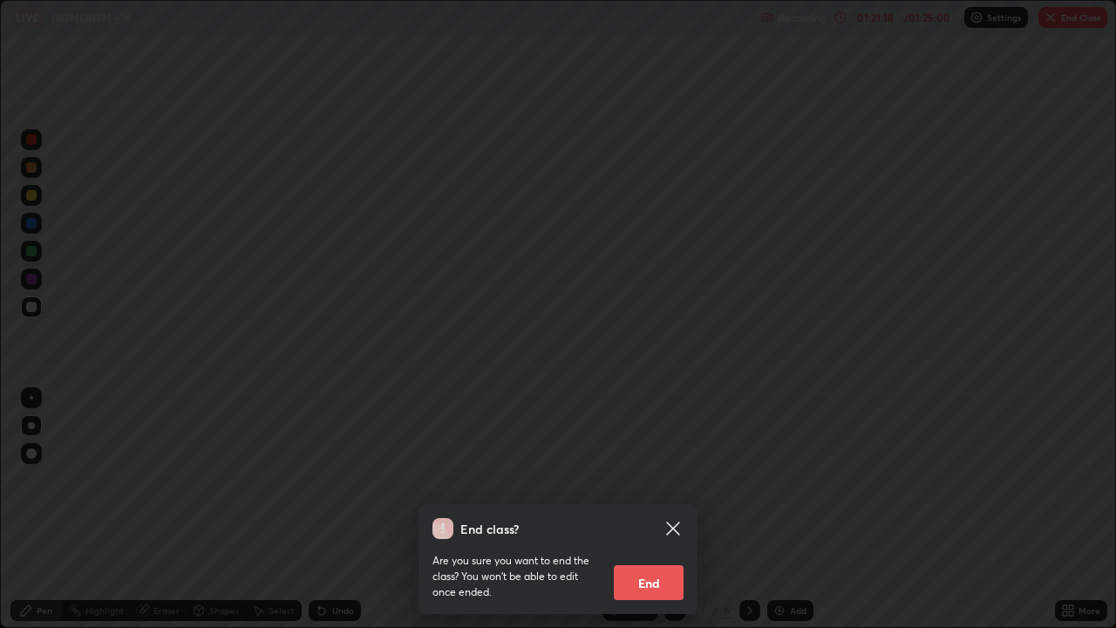
click at [658, 479] on button "End" at bounding box center [649, 582] width 70 height 35
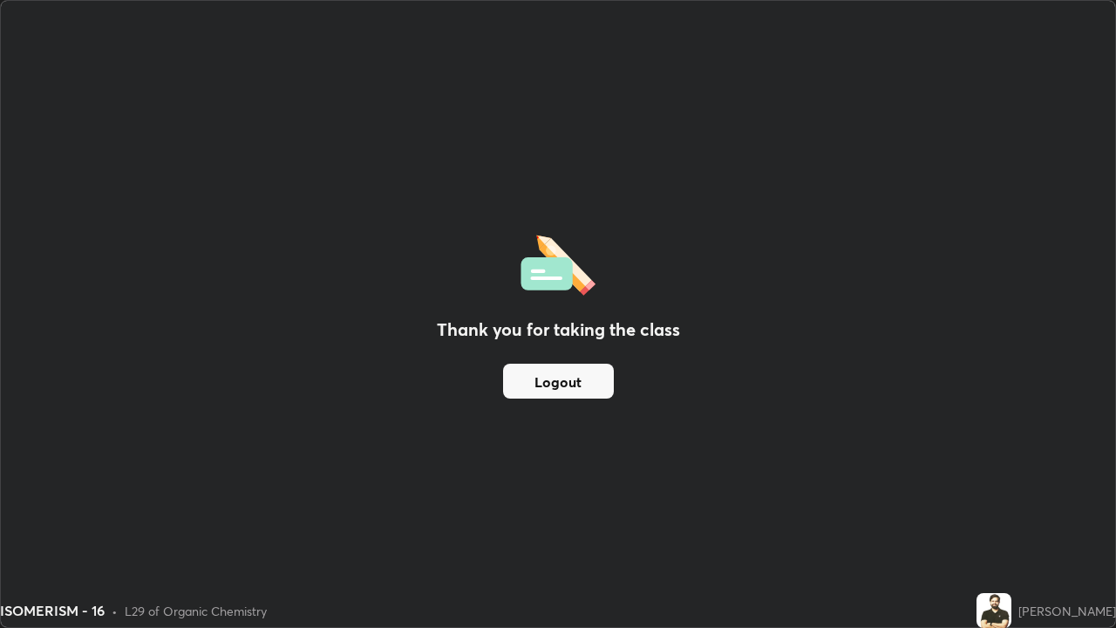
click at [596, 383] on button "Logout" at bounding box center [558, 380] width 111 height 35
